Goal: Task Accomplishment & Management: Use online tool/utility

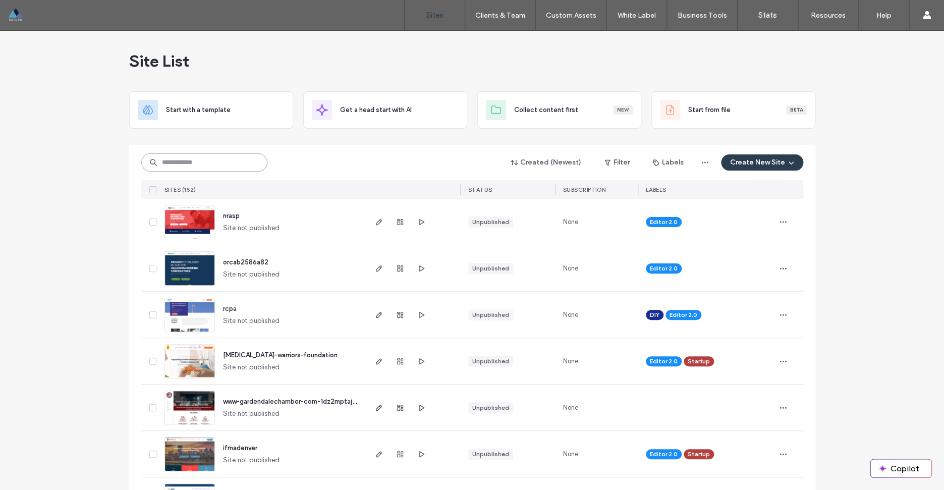
click at [180, 162] on input at bounding box center [204, 162] width 126 height 18
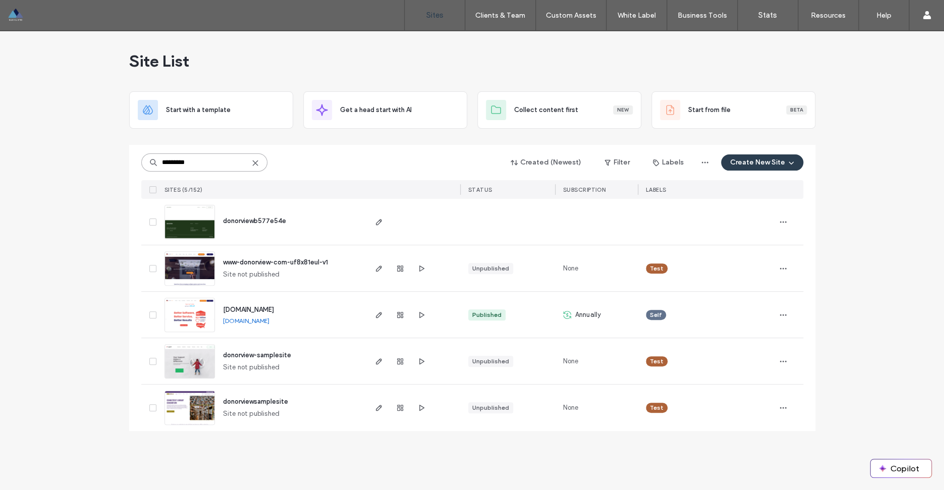
type input "*********"
click at [272, 310] on span "www.donorview.com" at bounding box center [248, 310] width 51 height 8
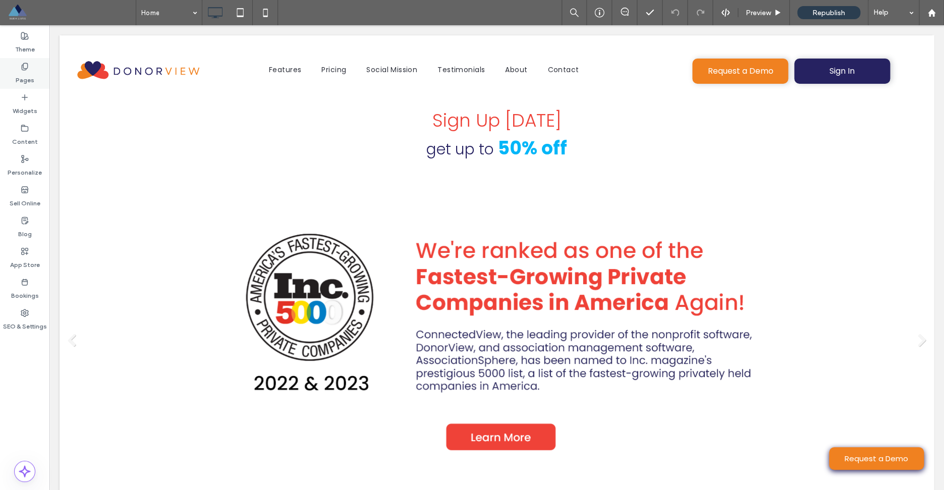
click at [36, 83] on div "Pages" at bounding box center [24, 73] width 49 height 31
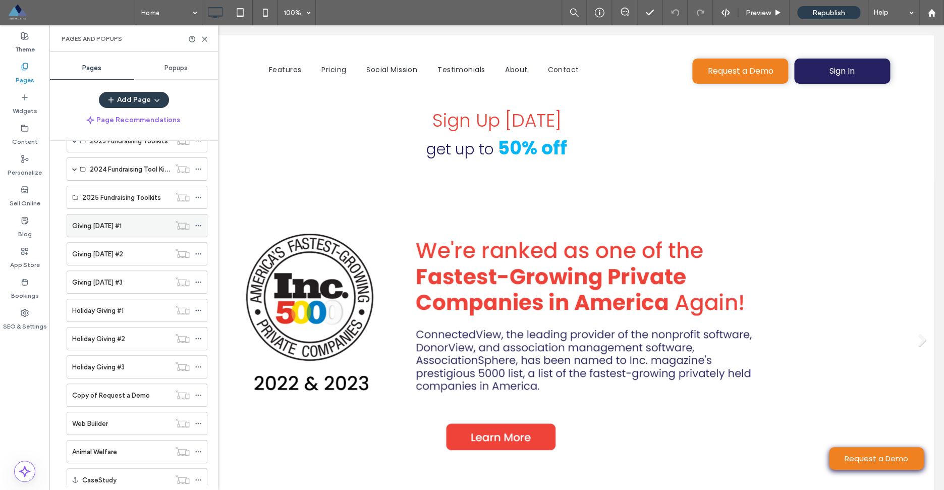
scroll to position [1418, 0]
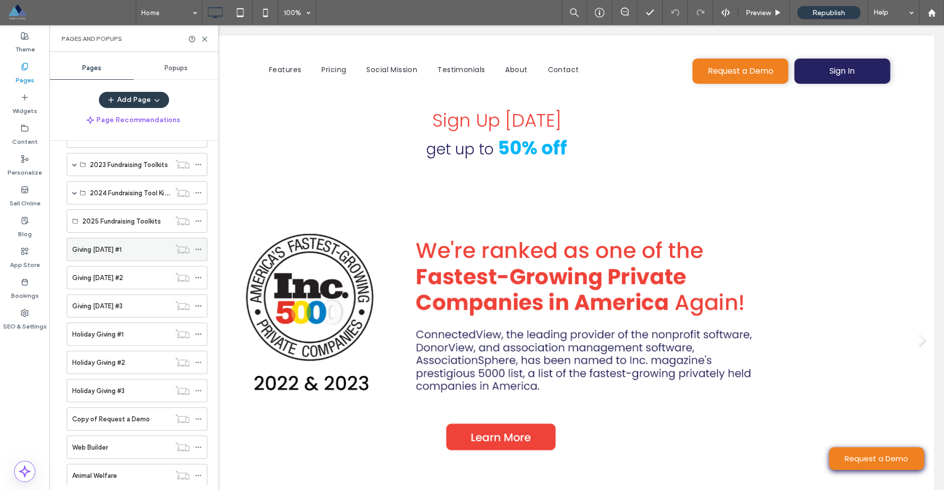
click at [122, 253] on label "Giving [DATE] #1" at bounding box center [96, 250] width 49 height 18
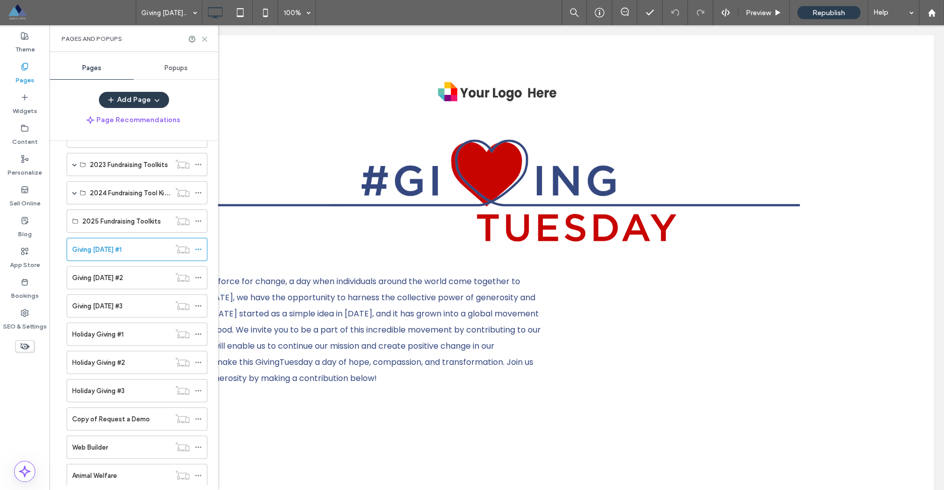
click at [205, 41] on icon at bounding box center [205, 39] width 8 height 8
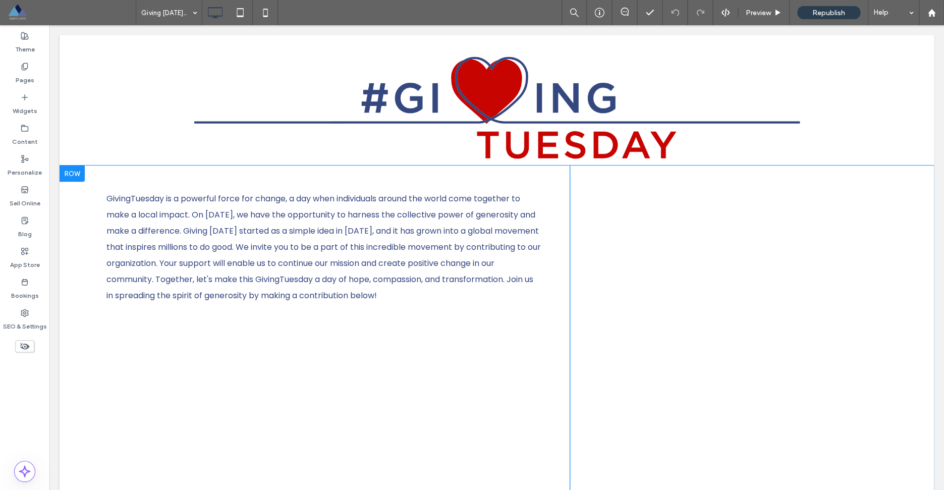
scroll to position [7, 0]
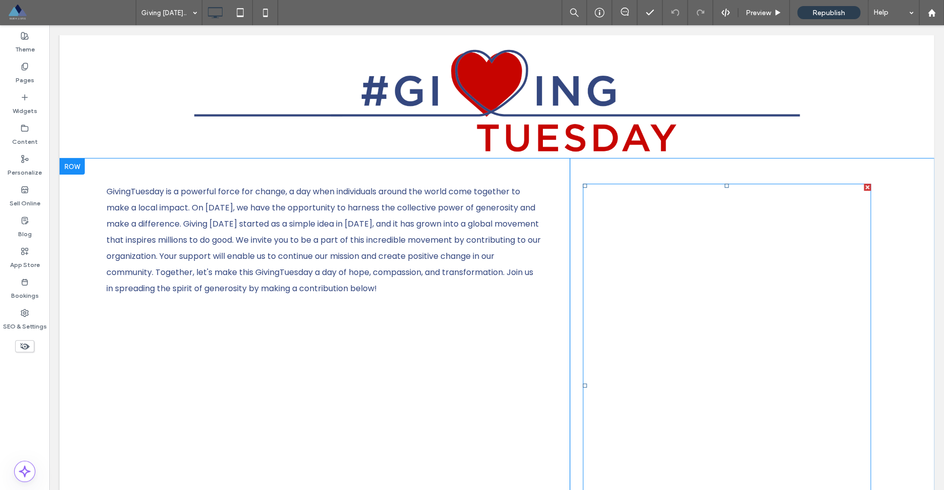
click at [662, 299] on span at bounding box center [727, 386] width 288 height 404
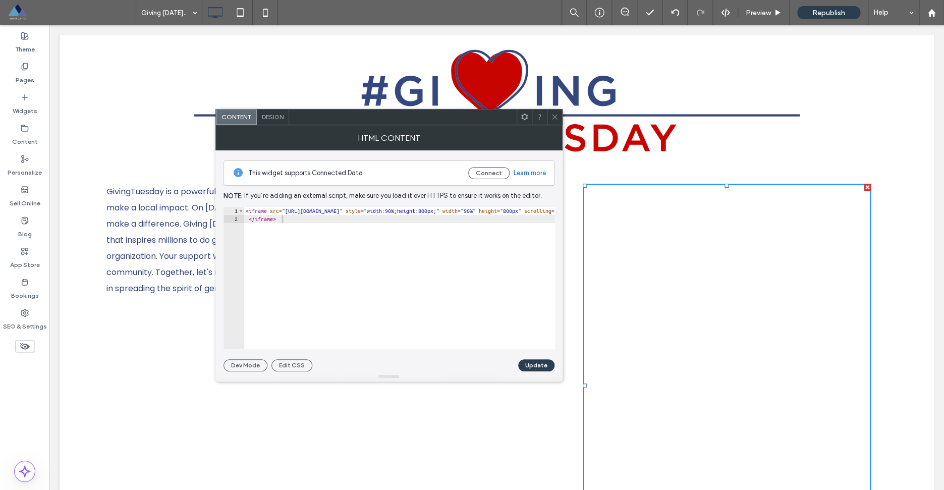
drag, startPoint x: 556, startPoint y: 118, endPoint x: 392, endPoint y: 124, distance: 164.1
click at [556, 118] on icon at bounding box center [555, 117] width 8 height 8
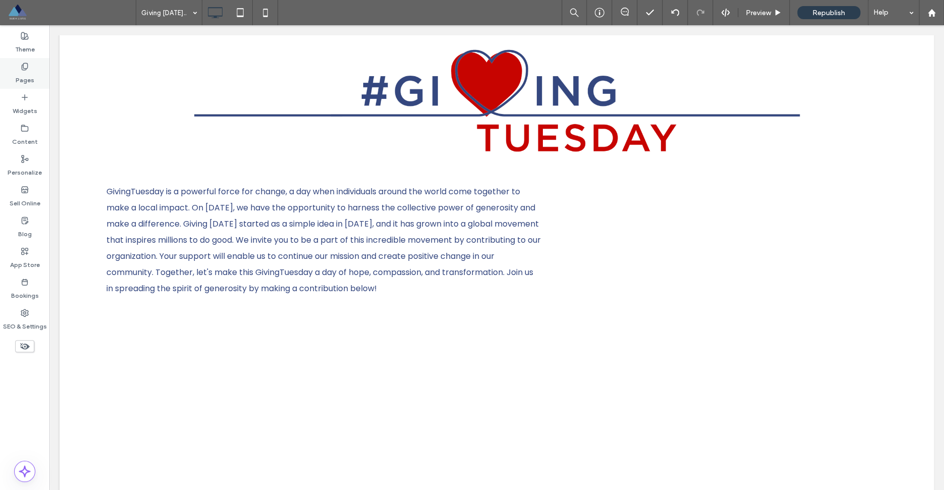
click at [26, 79] on label "Pages" at bounding box center [25, 78] width 19 height 14
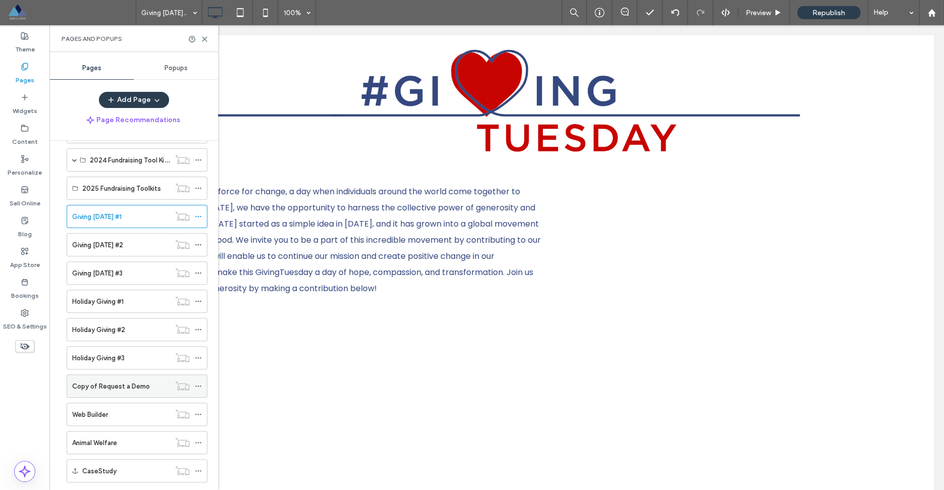
scroll to position [1447, 0]
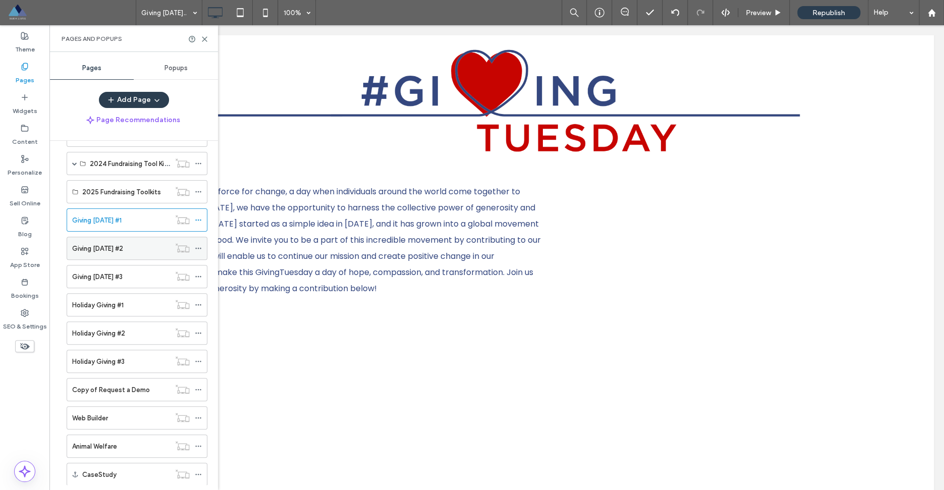
click at [131, 251] on div "Giving [DATE] #2" at bounding box center [121, 248] width 98 height 11
click at [204, 39] on icon at bounding box center [205, 39] width 8 height 8
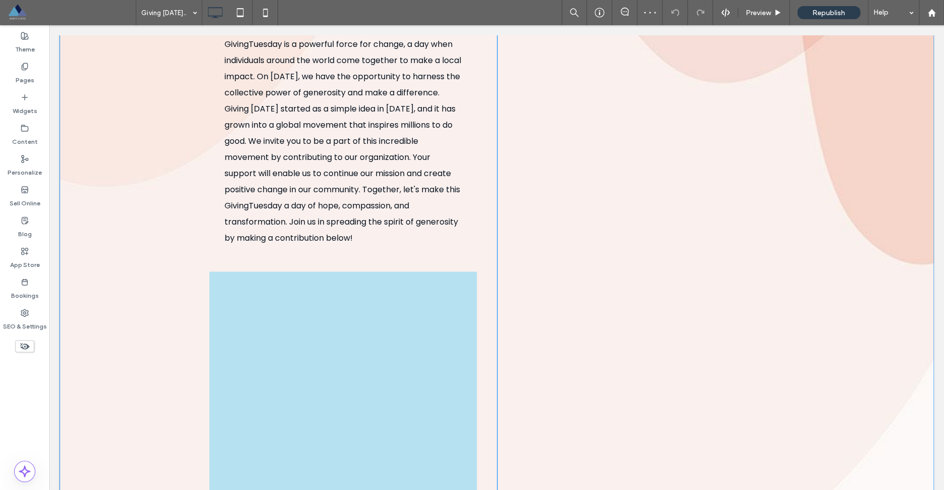
scroll to position [7, 0]
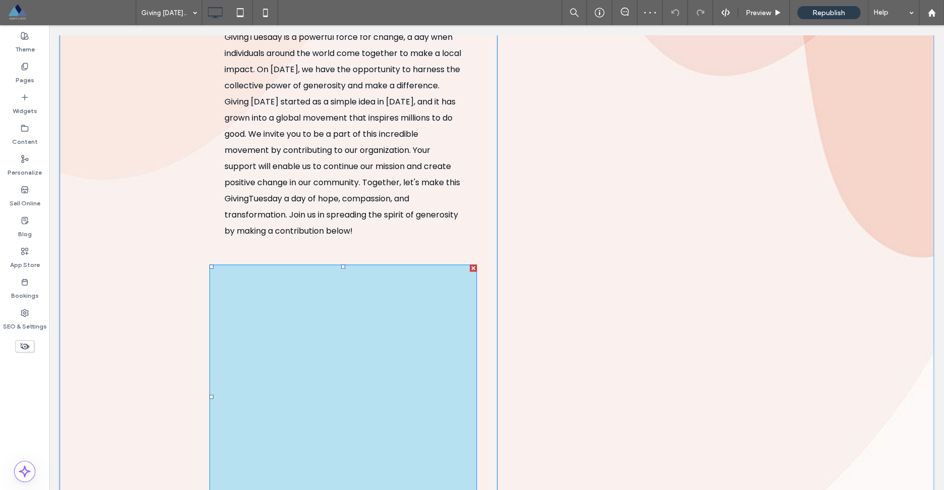
click at [378, 302] on span at bounding box center [342, 396] width 267 height 265
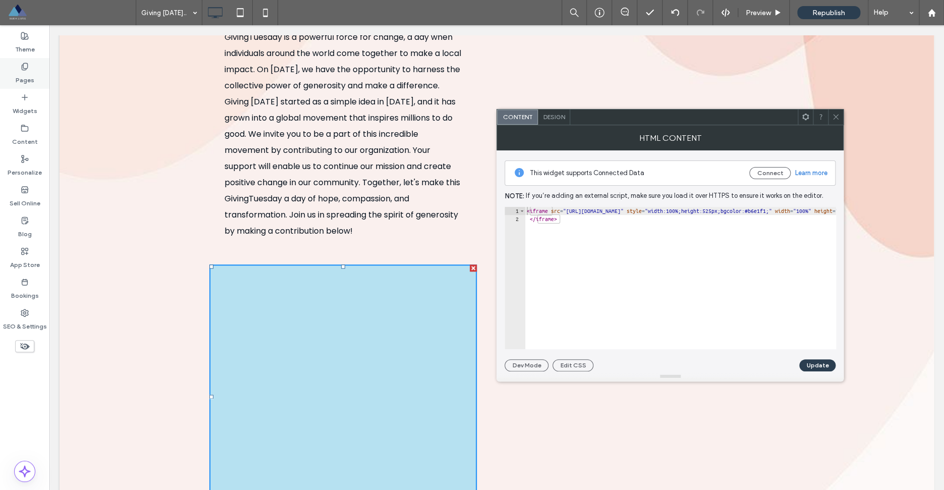
click at [18, 75] on label "Pages" at bounding box center [25, 78] width 19 height 14
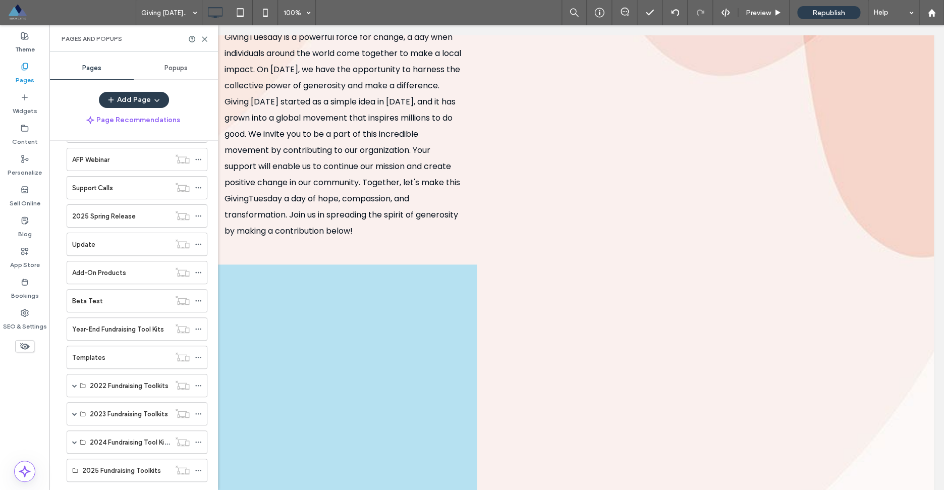
scroll to position [1296, 0]
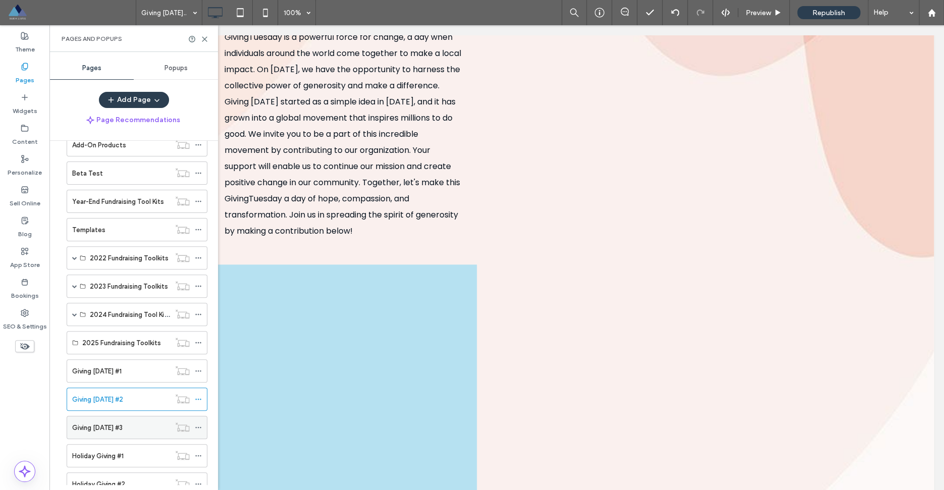
click at [127, 422] on div "Giving [DATE] #3" at bounding box center [121, 427] width 98 height 22
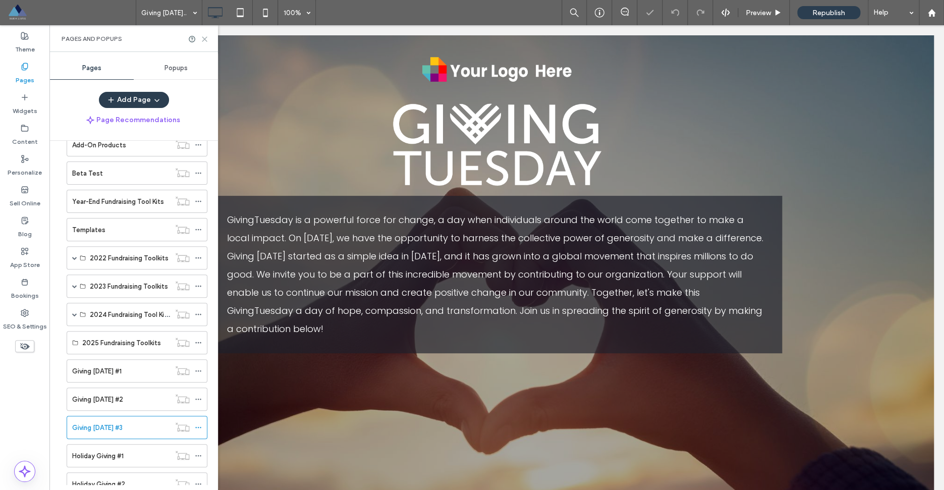
click at [204, 38] on icon at bounding box center [205, 39] width 8 height 8
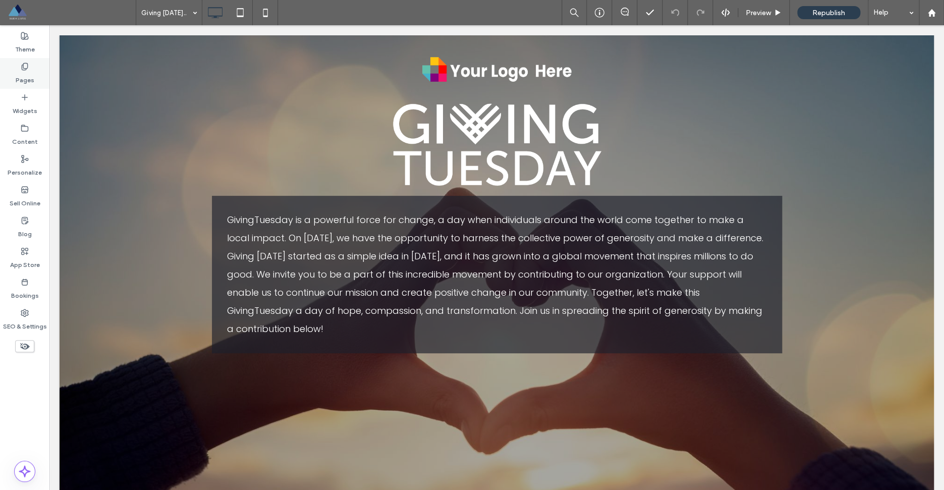
click at [31, 80] on label "Pages" at bounding box center [25, 78] width 19 height 14
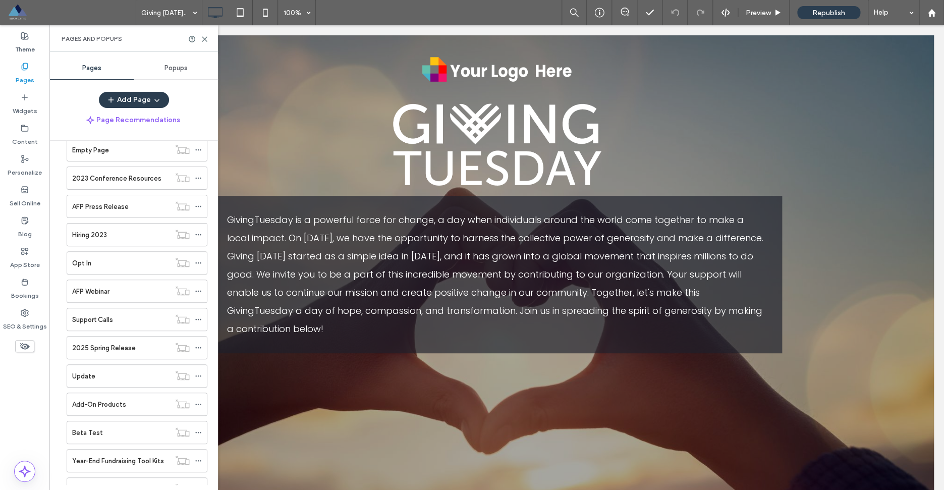
scroll to position [1587, 0]
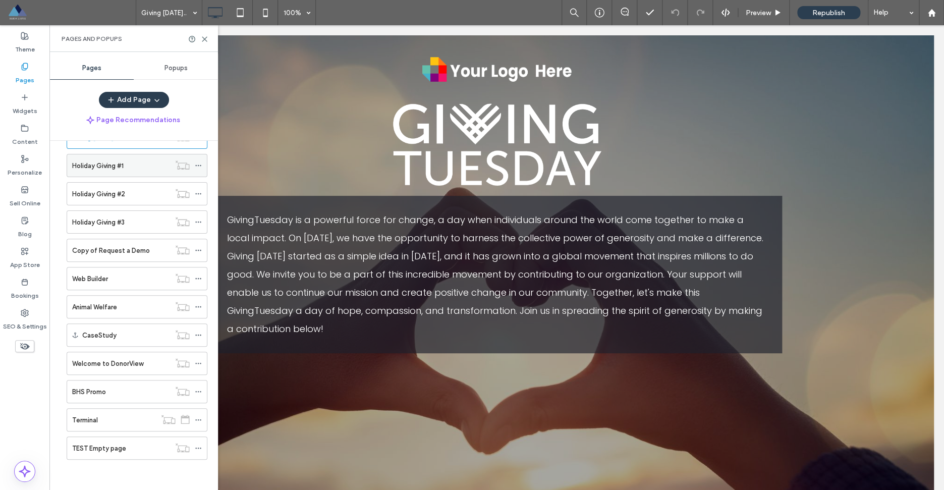
click at [114, 168] on label "Holiday Giving #1" at bounding box center [97, 166] width 51 height 18
click at [204, 40] on icon at bounding box center [205, 39] width 8 height 8
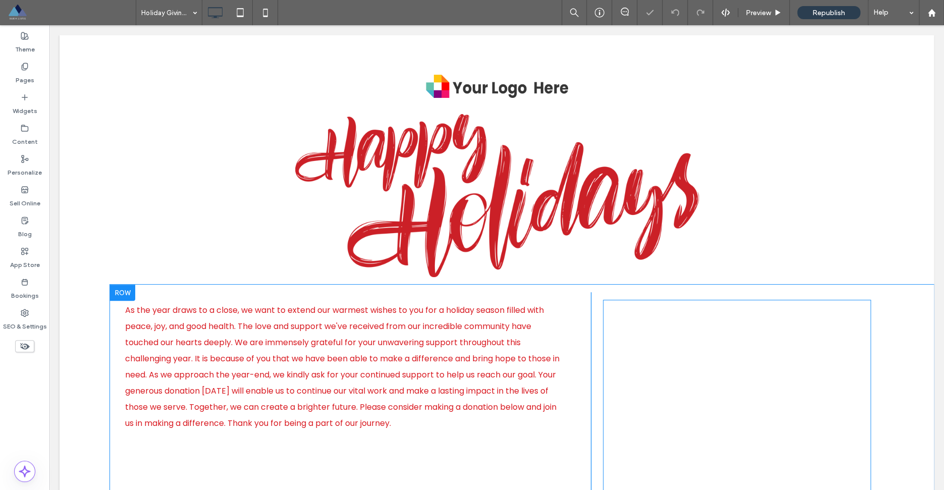
scroll to position [7, 0]
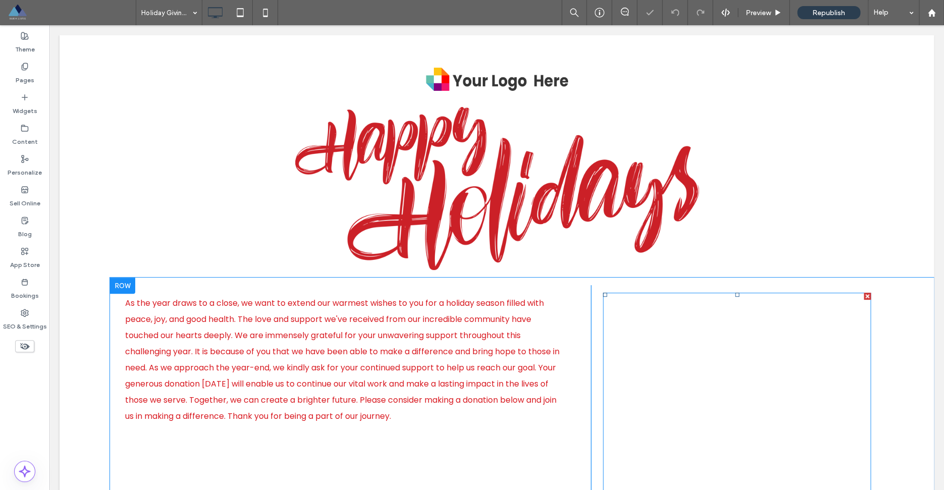
click at [727, 343] on span at bounding box center [737, 495] width 268 height 404
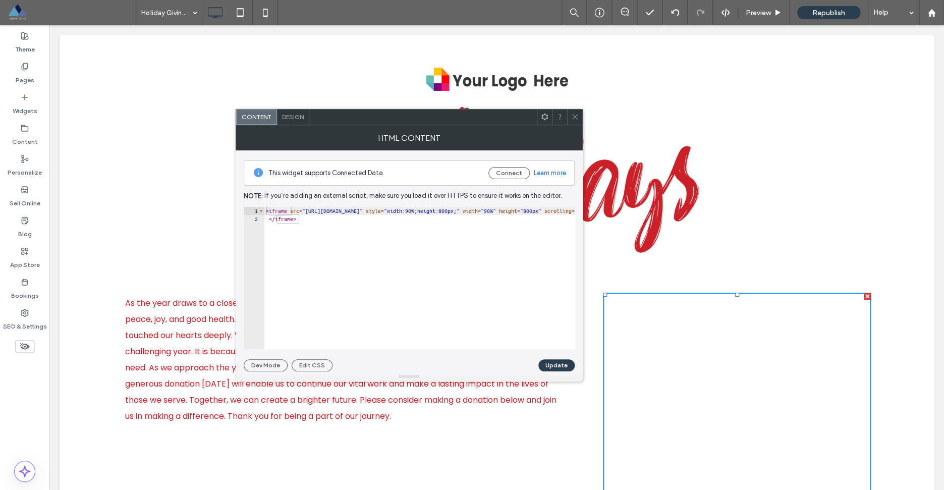
click at [574, 118] on icon at bounding box center [575, 117] width 8 height 8
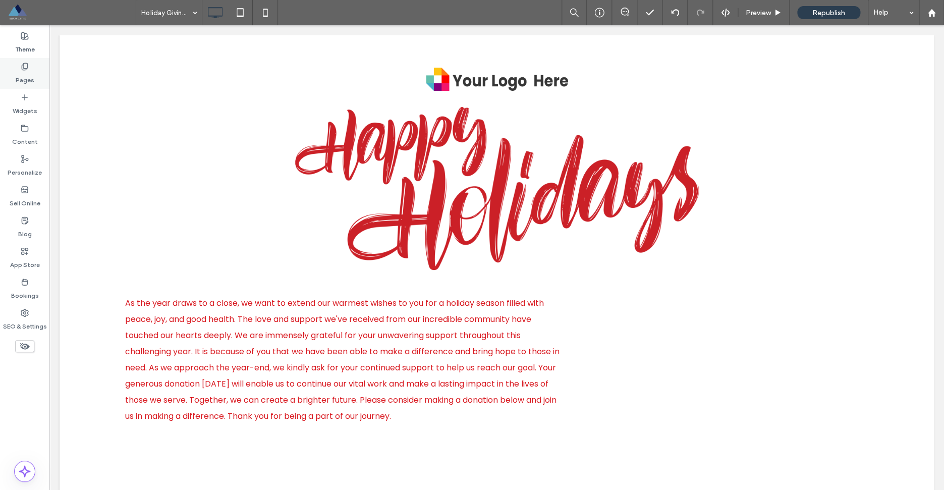
click at [27, 75] on label "Pages" at bounding box center [25, 78] width 19 height 14
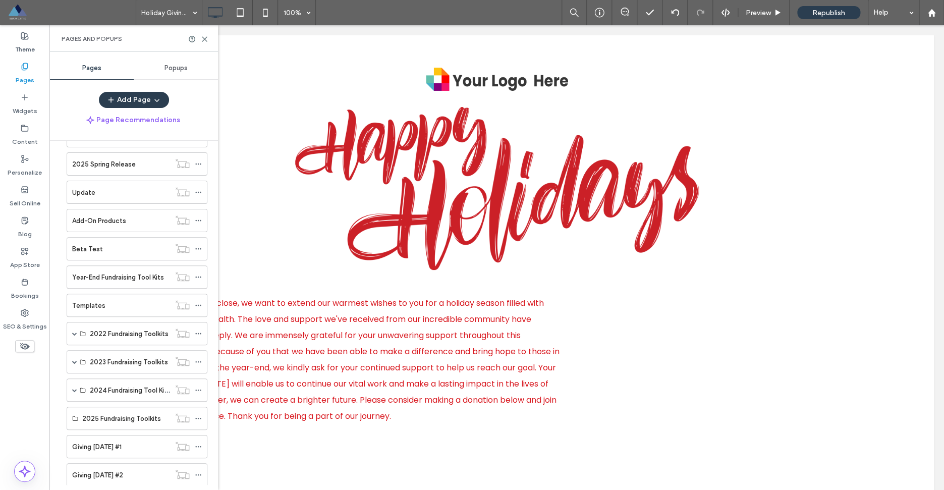
scroll to position [1372, 0]
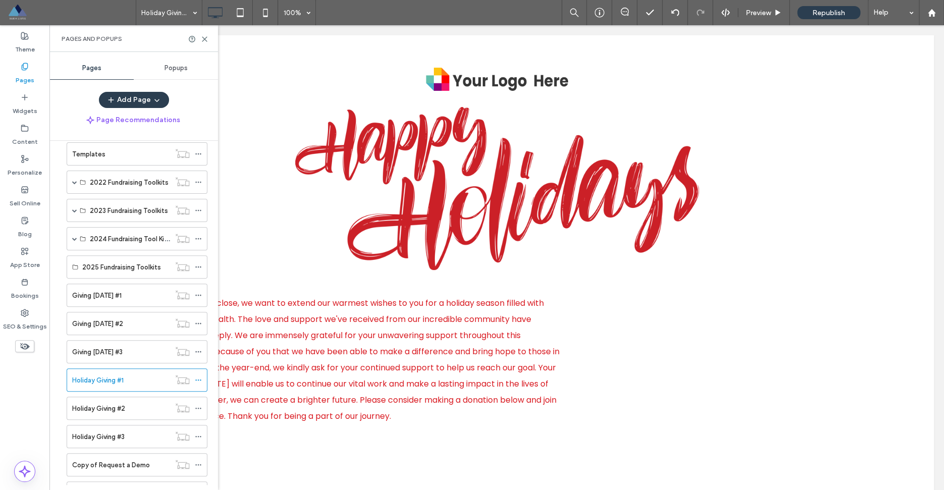
click at [119, 378] on label "Holiday Giving #1" at bounding box center [97, 380] width 51 height 18
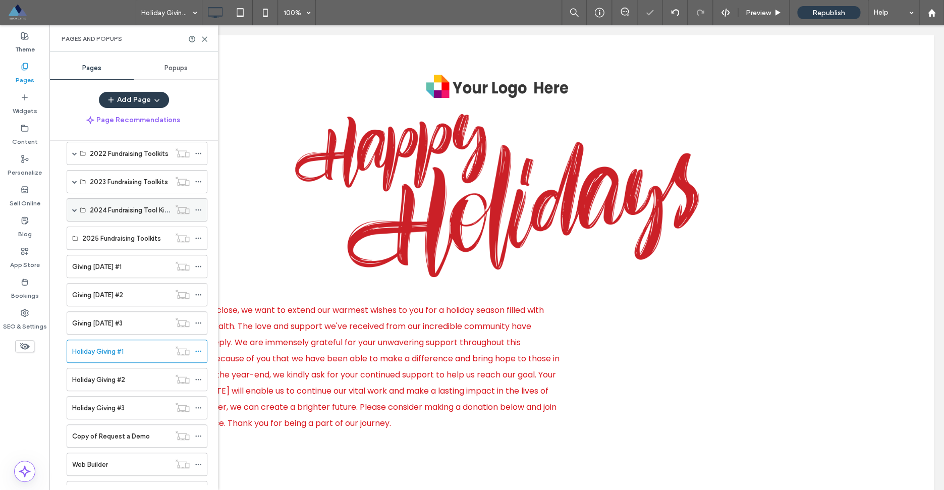
scroll to position [0, 0]
click at [120, 376] on label "Holiday Giving #2" at bounding box center [98, 380] width 53 height 18
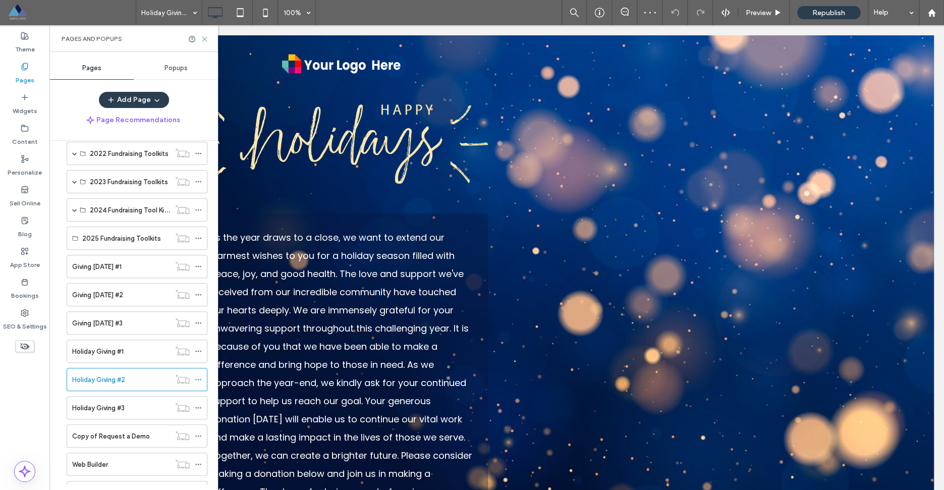
click at [206, 39] on icon at bounding box center [205, 39] width 8 height 8
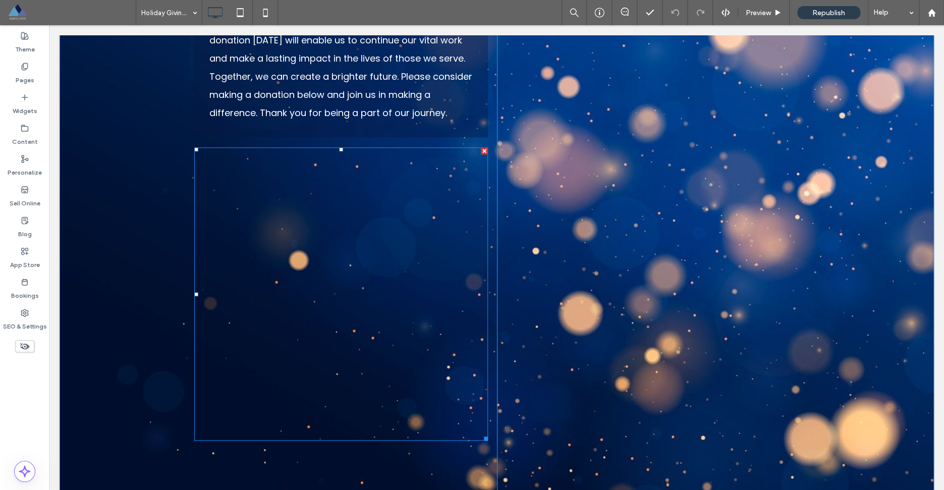
scroll to position [382, 0]
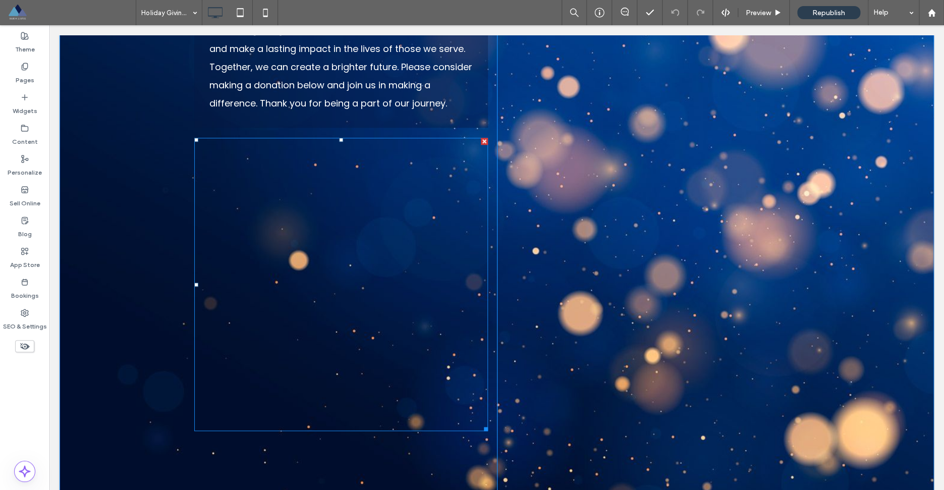
click at [396, 240] on span at bounding box center [341, 284] width 294 height 293
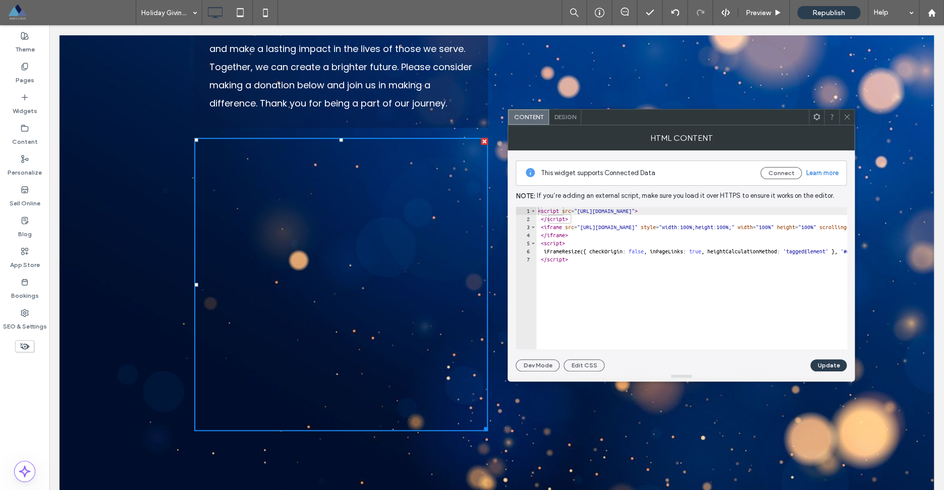
click at [849, 118] on icon at bounding box center [847, 117] width 8 height 8
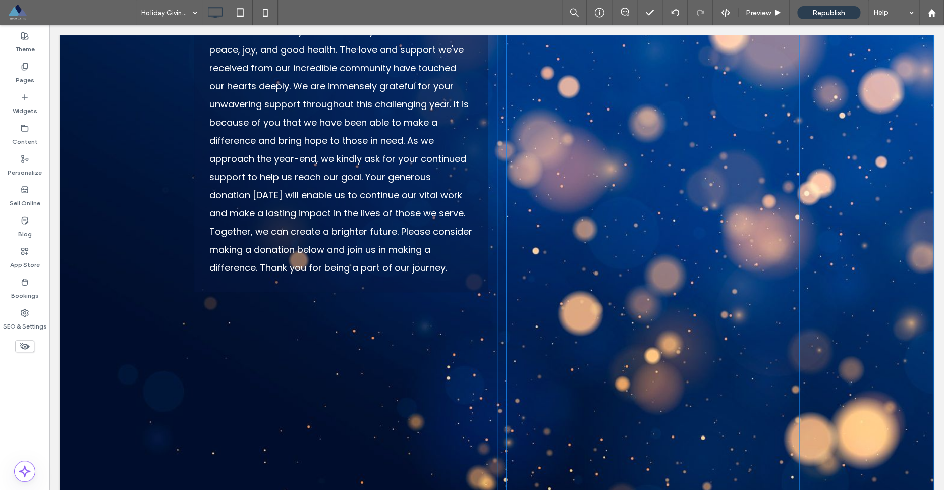
scroll to position [0, 0]
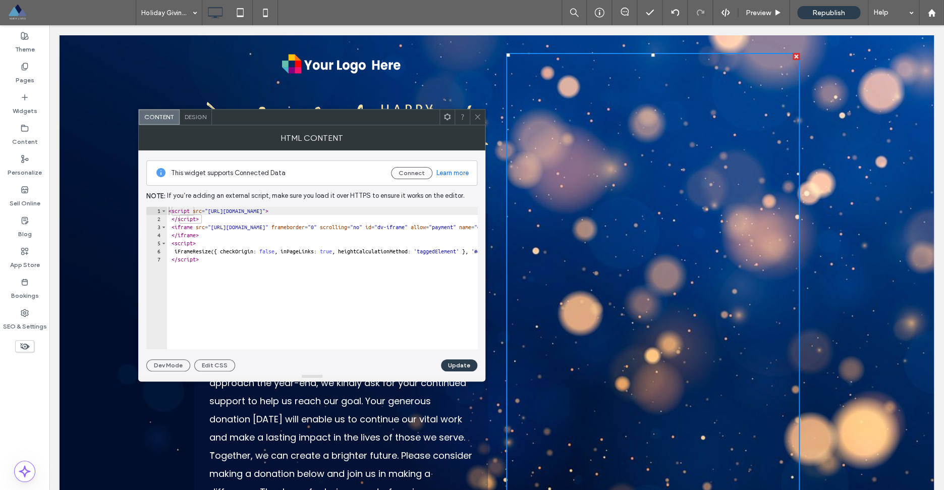
type textarea "**********"
drag, startPoint x: 354, startPoint y: 227, endPoint x: 332, endPoint y: 228, distance: 21.7
click at [332, 228] on div "< script src = "https://app.donorview.com/scripts/shared/iframeResizer/iframeRe…" at bounding box center [470, 286] width 607 height 158
click at [476, 117] on icon at bounding box center [478, 117] width 8 height 8
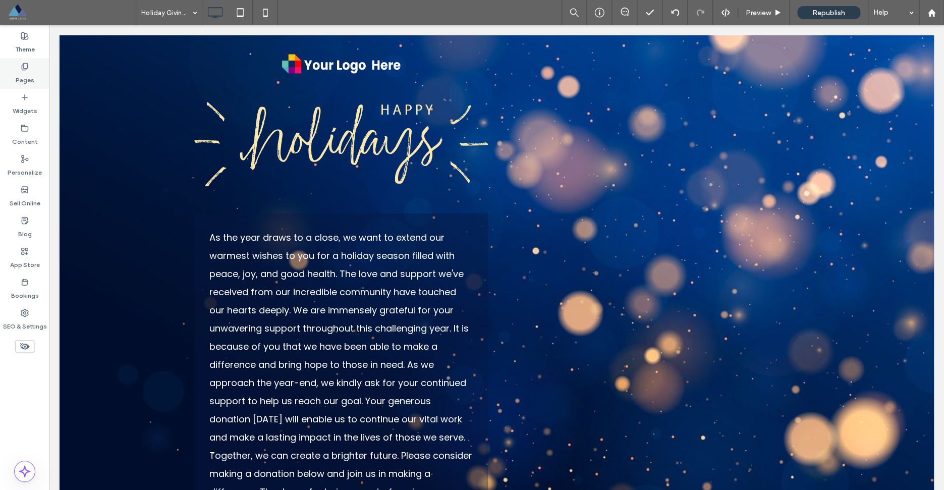
click at [26, 73] on label "Pages" at bounding box center [25, 78] width 19 height 14
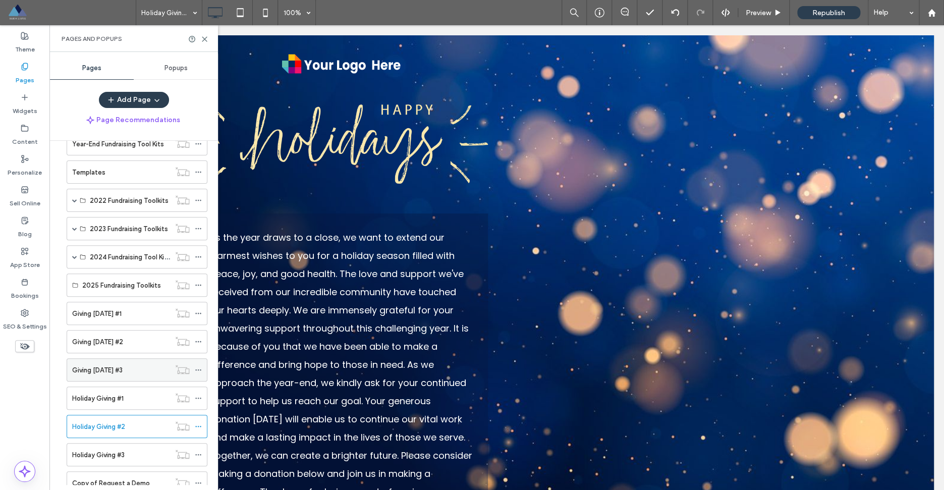
scroll to position [1587, 0]
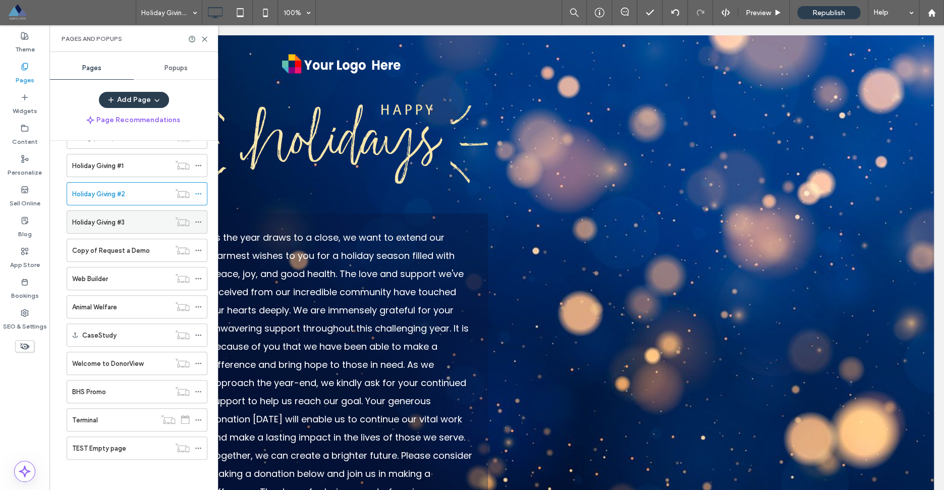
click at [150, 225] on div "Holiday Giving #3" at bounding box center [121, 222] width 98 height 11
click at [203, 39] on div at bounding box center [472, 245] width 944 height 490
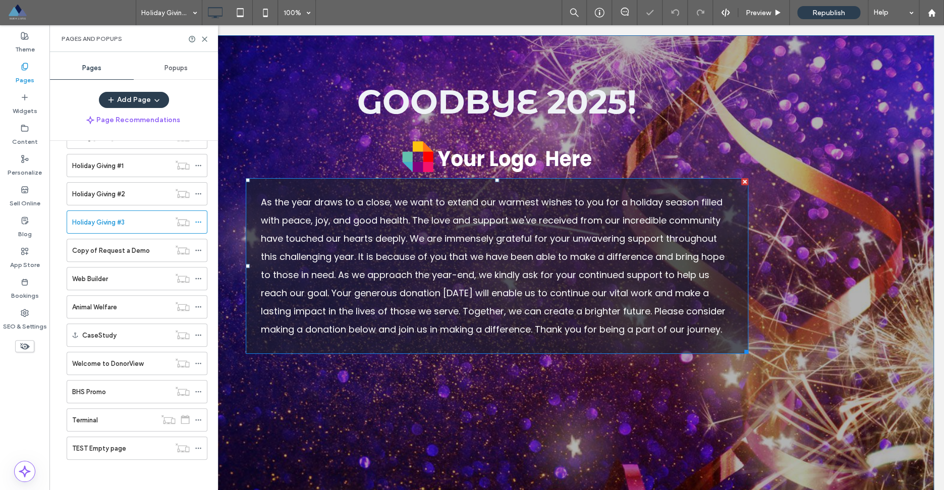
scroll to position [7, 0]
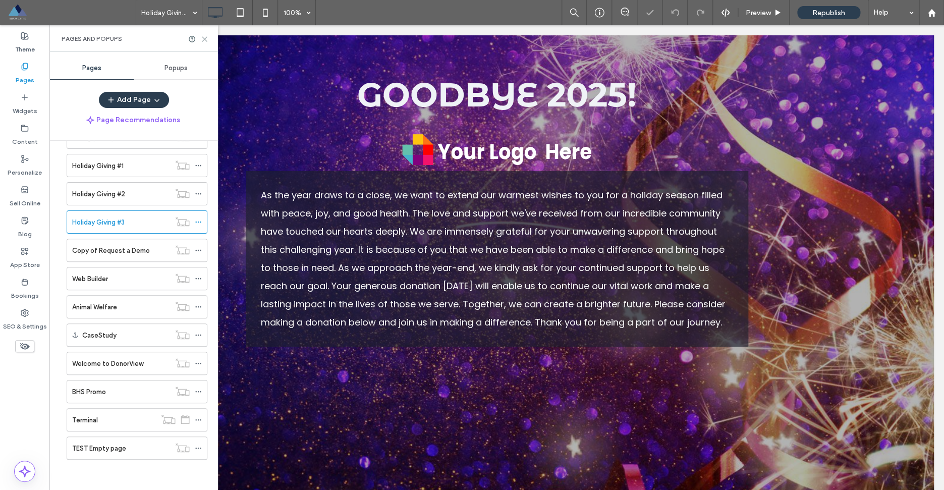
click at [204, 39] on icon at bounding box center [205, 39] width 8 height 8
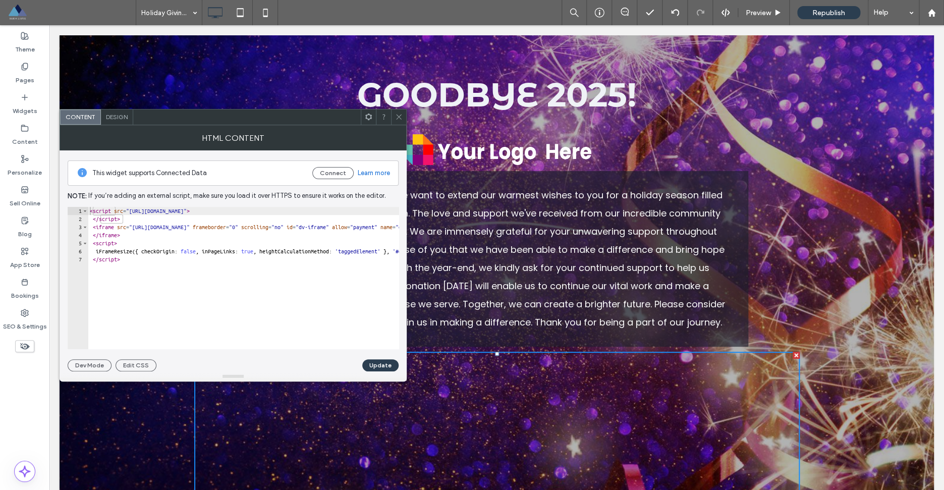
click at [398, 117] on icon at bounding box center [399, 117] width 8 height 8
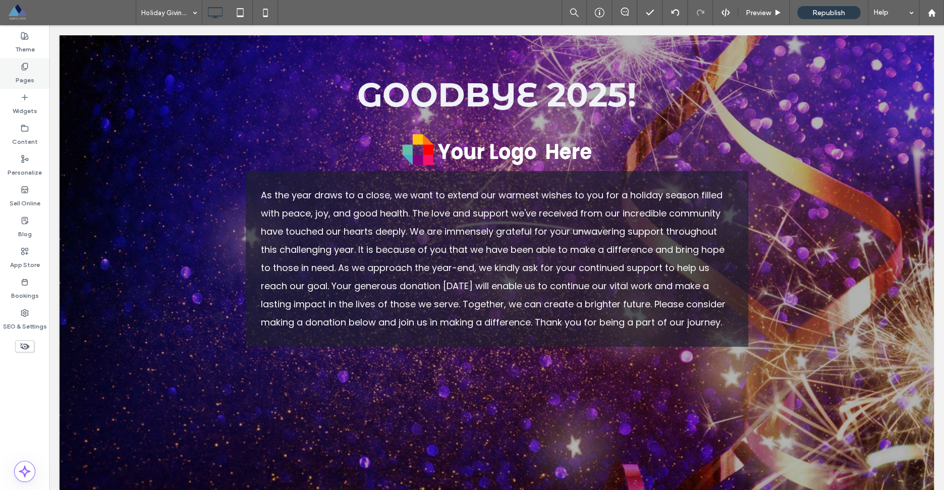
click at [28, 73] on label "Pages" at bounding box center [25, 78] width 19 height 14
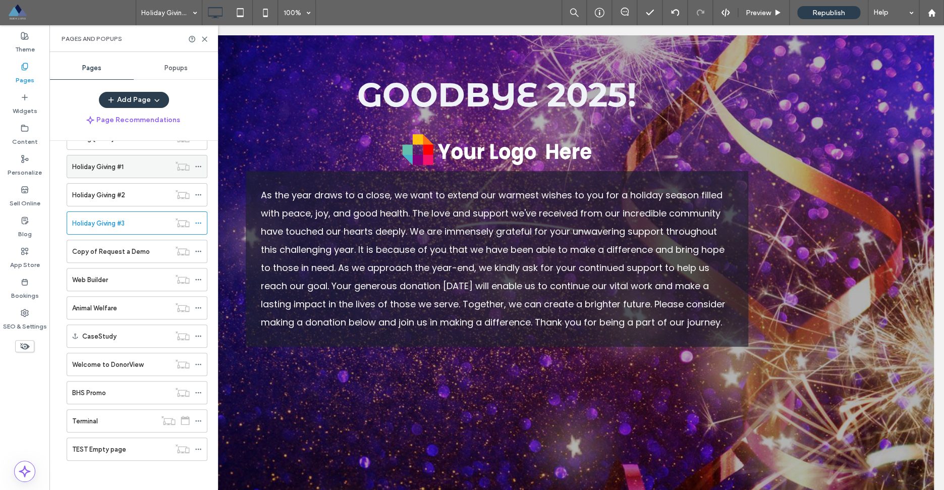
scroll to position [1587, 0]
click at [130, 167] on div "Holiday Giving #1" at bounding box center [121, 165] width 98 height 11
click at [204, 38] on use at bounding box center [204, 39] width 5 height 5
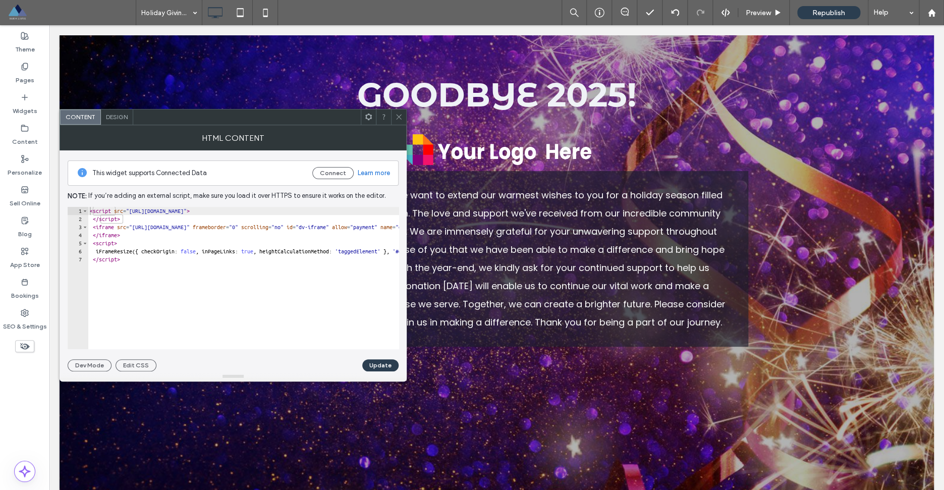
click at [399, 120] on icon at bounding box center [399, 117] width 8 height 8
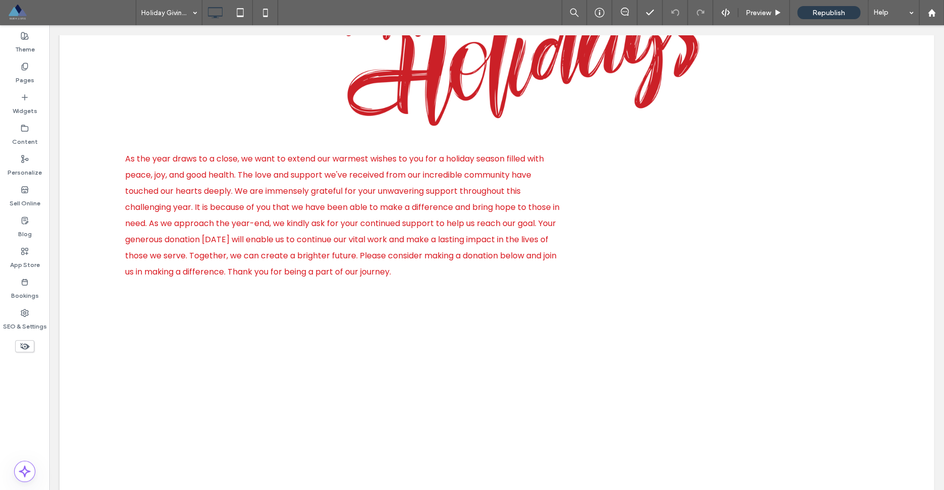
scroll to position [151, 0]
click at [29, 79] on label "Pages" at bounding box center [25, 78] width 19 height 14
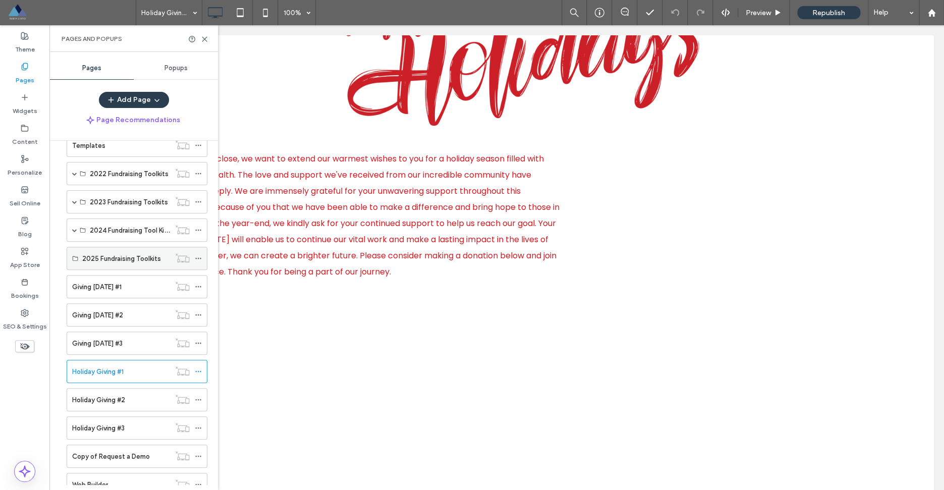
scroll to position [1400, 0]
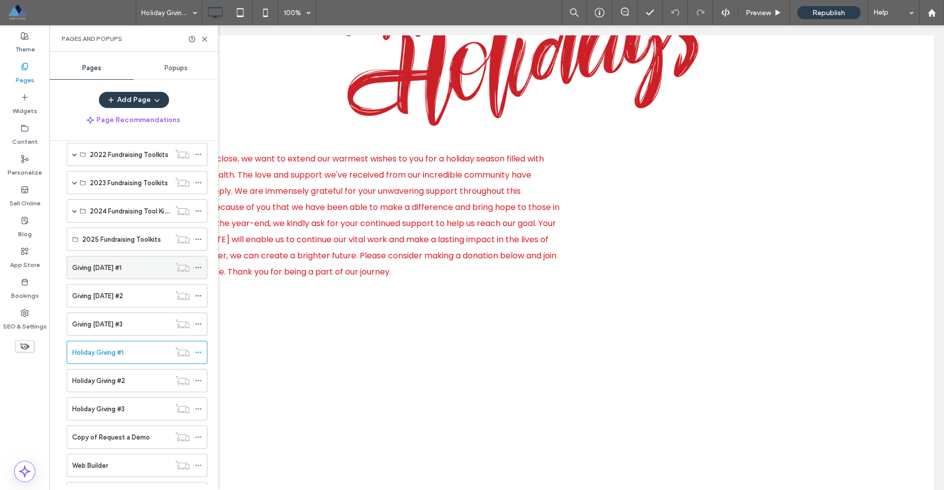
click at [134, 268] on div "Giving [DATE] #1" at bounding box center [121, 267] width 98 height 11
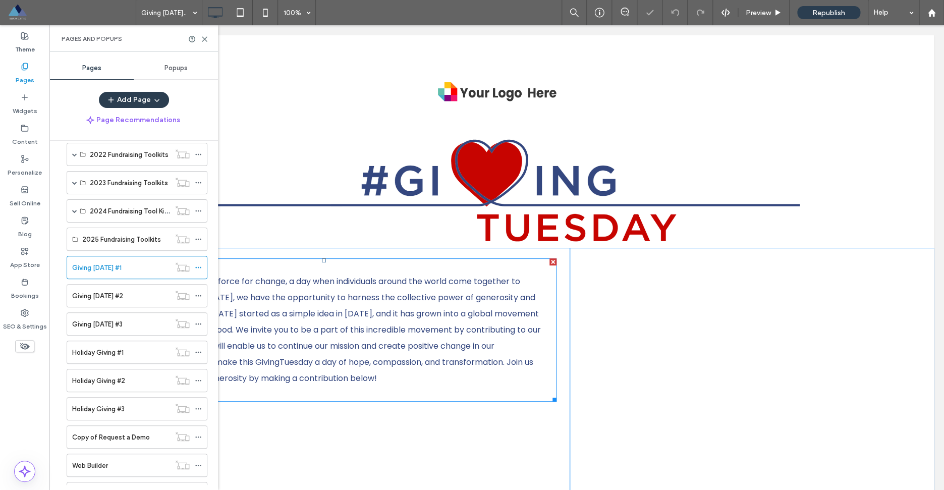
scroll to position [7, 0]
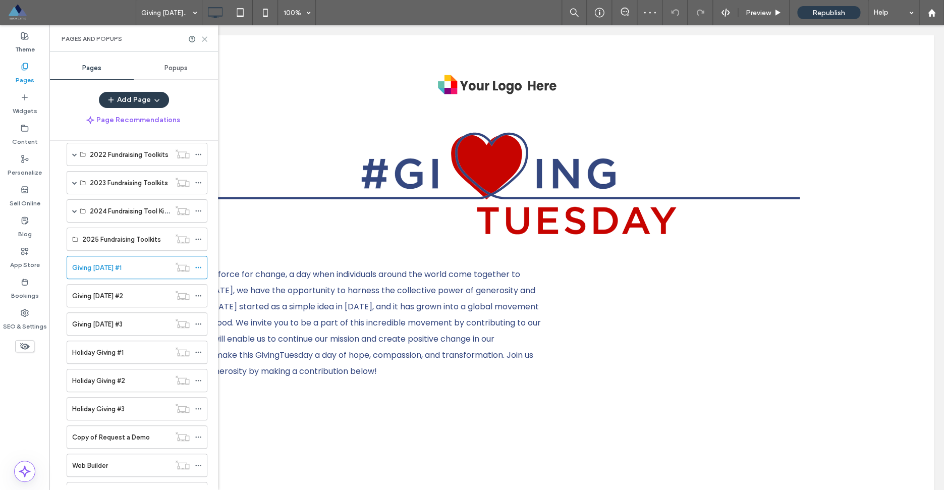
click at [206, 38] on use at bounding box center [204, 39] width 5 height 5
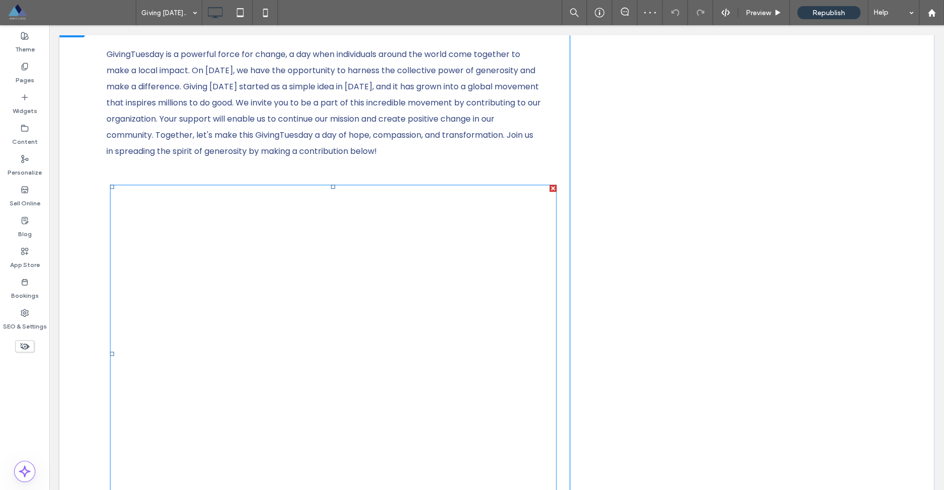
scroll to position [247, 0]
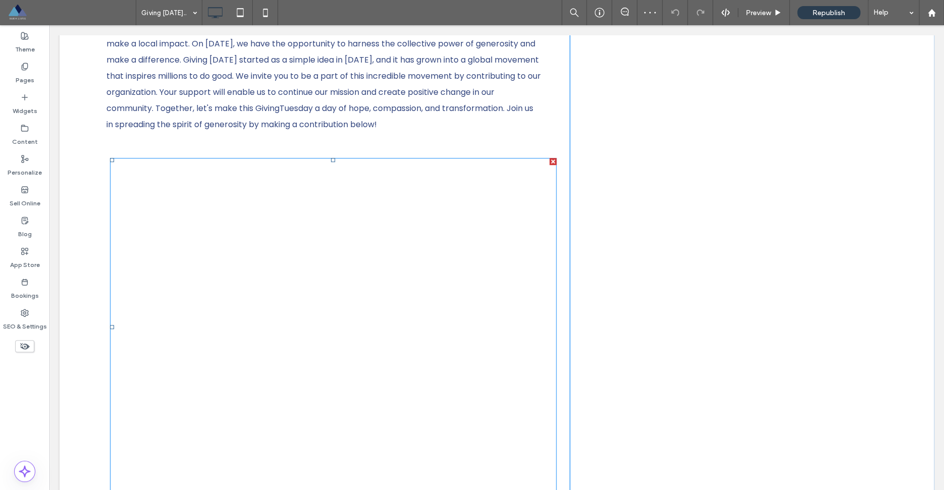
click at [451, 285] on span at bounding box center [333, 327] width 447 height 338
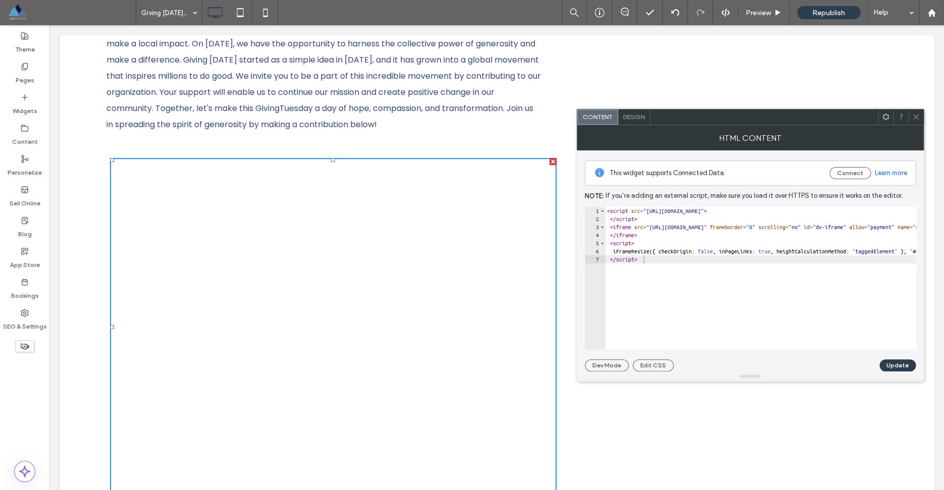
click at [915, 118] on use at bounding box center [915, 117] width 5 height 5
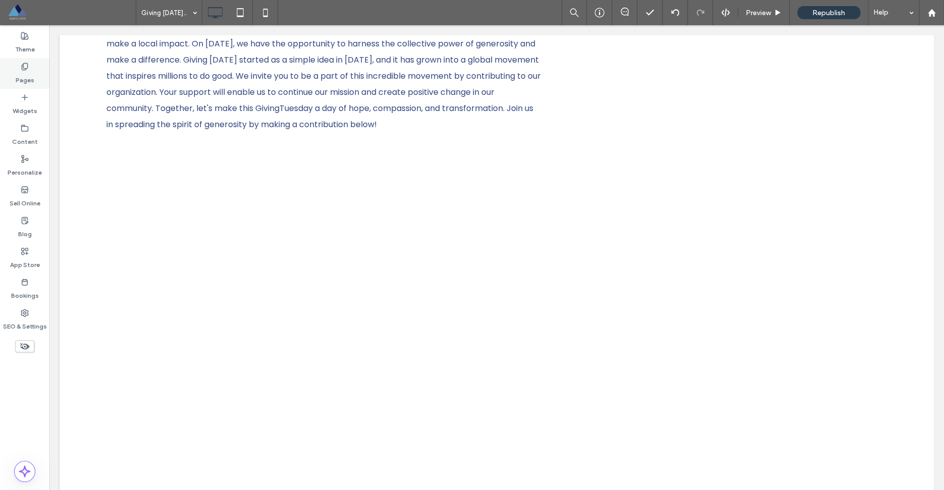
click at [32, 70] on div "Pages" at bounding box center [24, 73] width 49 height 31
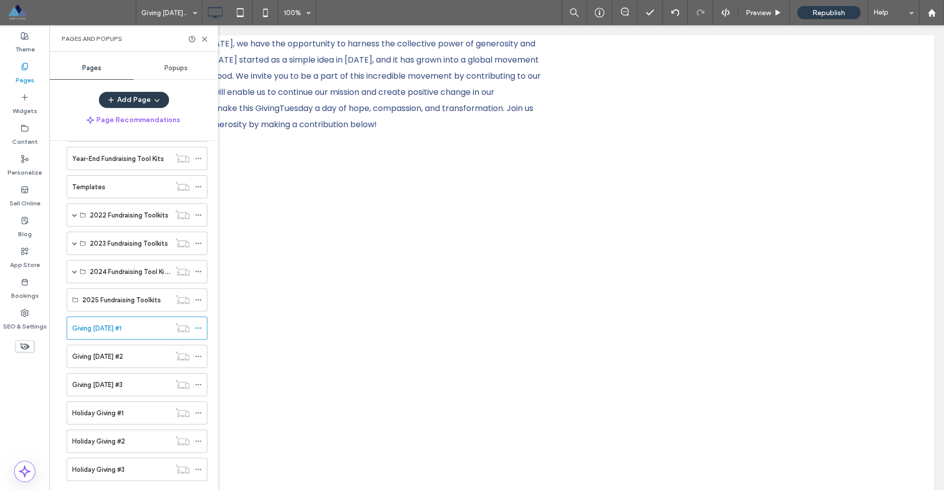
scroll to position [1385, 0]
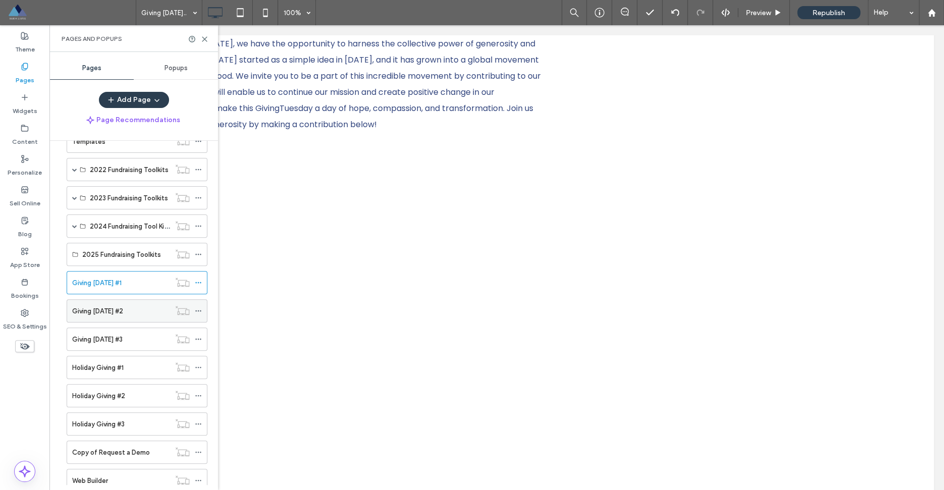
click at [138, 307] on div "Giving [DATE] #2" at bounding box center [121, 311] width 98 height 11
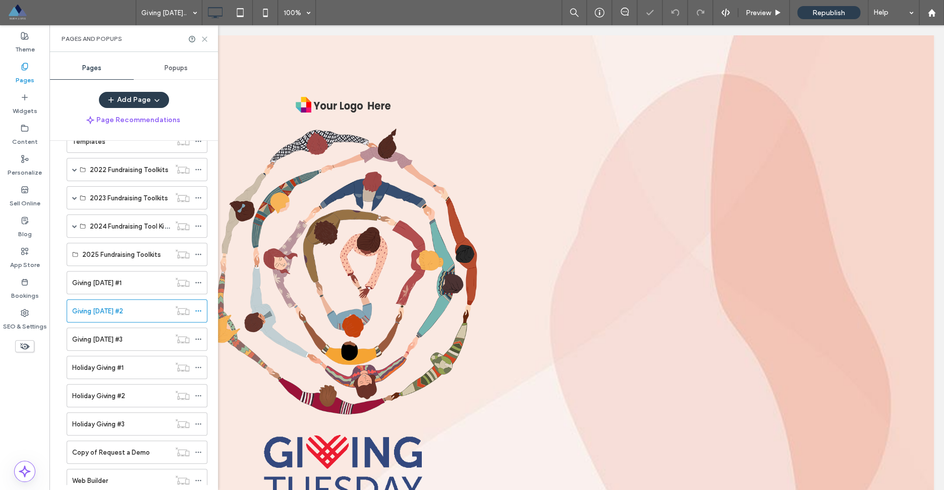
click at [204, 38] on icon at bounding box center [205, 39] width 8 height 8
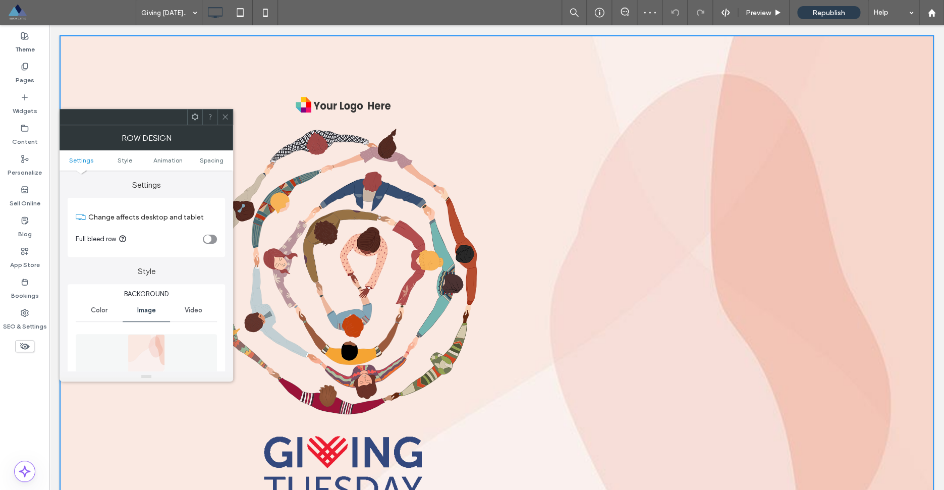
click at [226, 115] on icon at bounding box center [226, 117] width 8 height 8
